Goal: Find specific page/section: Find specific page/section

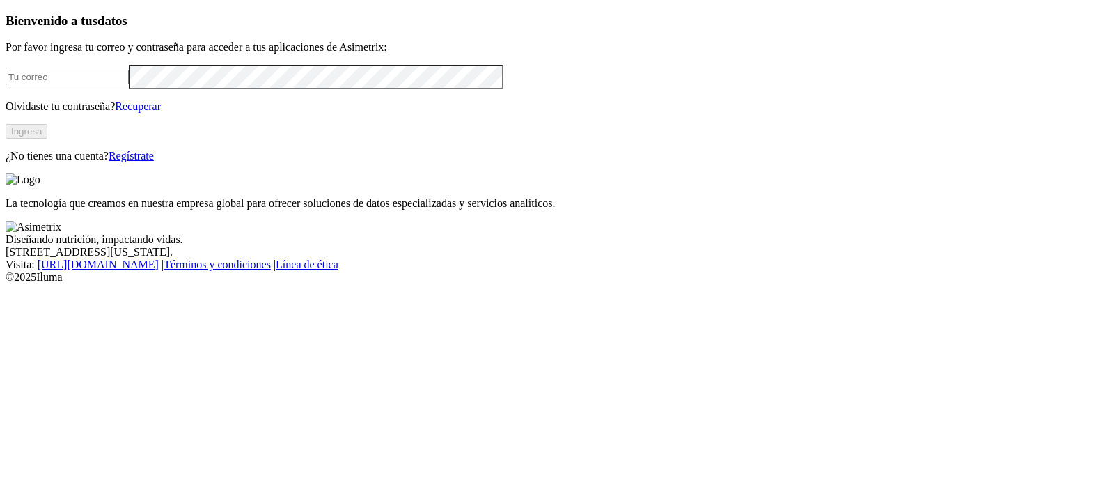
type input "[EMAIL_ADDRESS][PERSON_NAME][DOMAIN_NAME]"
click at [47, 139] on button "Ingresa" at bounding box center [27, 131] width 42 height 15
